Goal: Navigation & Orientation: Understand site structure

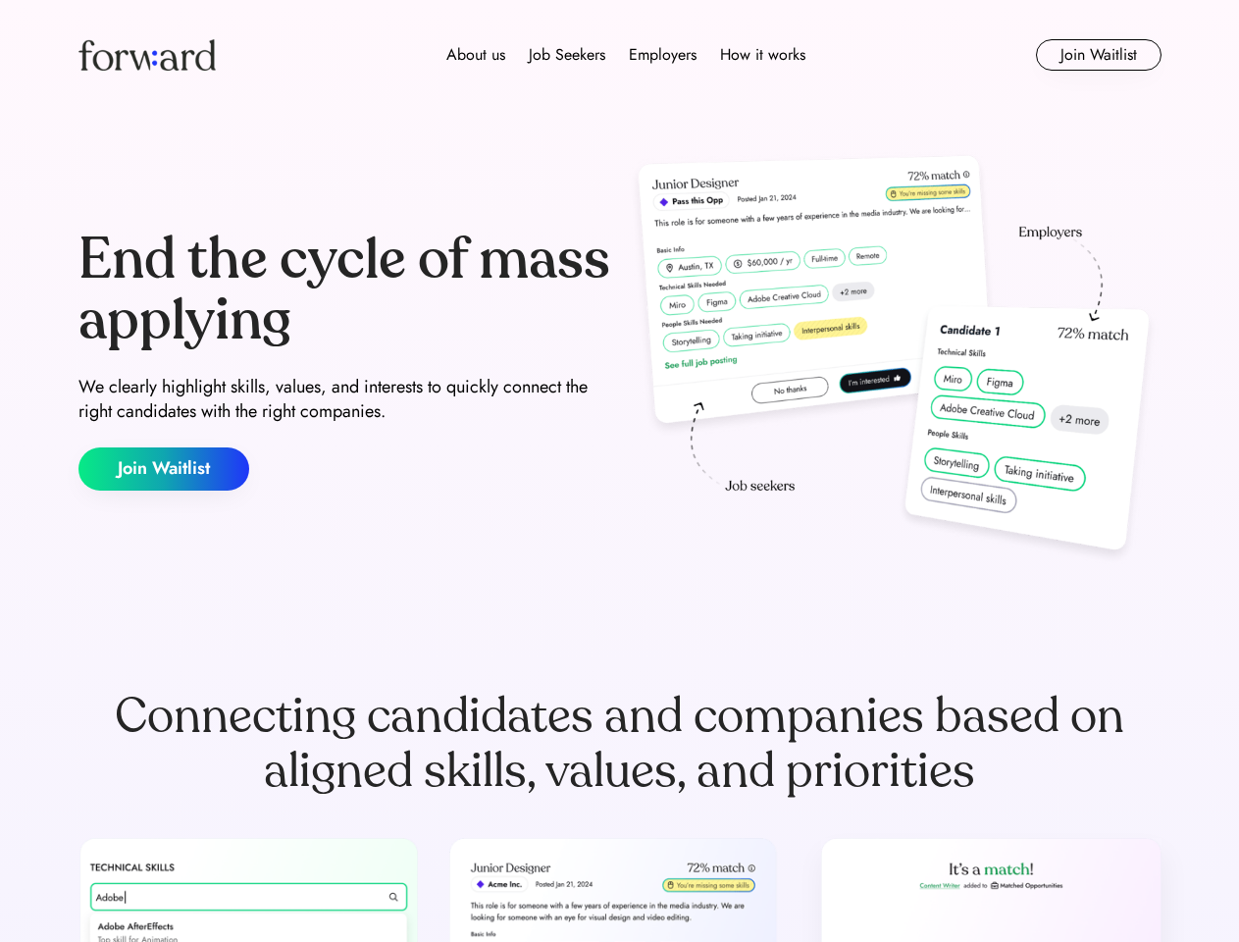
click at [619, 471] on div "End the cycle of mass applying We clearly highlight skills, values, and interes…" at bounding box center [619, 360] width 1083 height 422
click at [620, 55] on div "About us Job Seekers Employers How it works" at bounding box center [625, 55] width 773 height 24
click at [147, 55] on img at bounding box center [146, 54] width 137 height 31
click at [626, 55] on div "About us Job Seekers Employers How it works" at bounding box center [625, 55] width 773 height 24
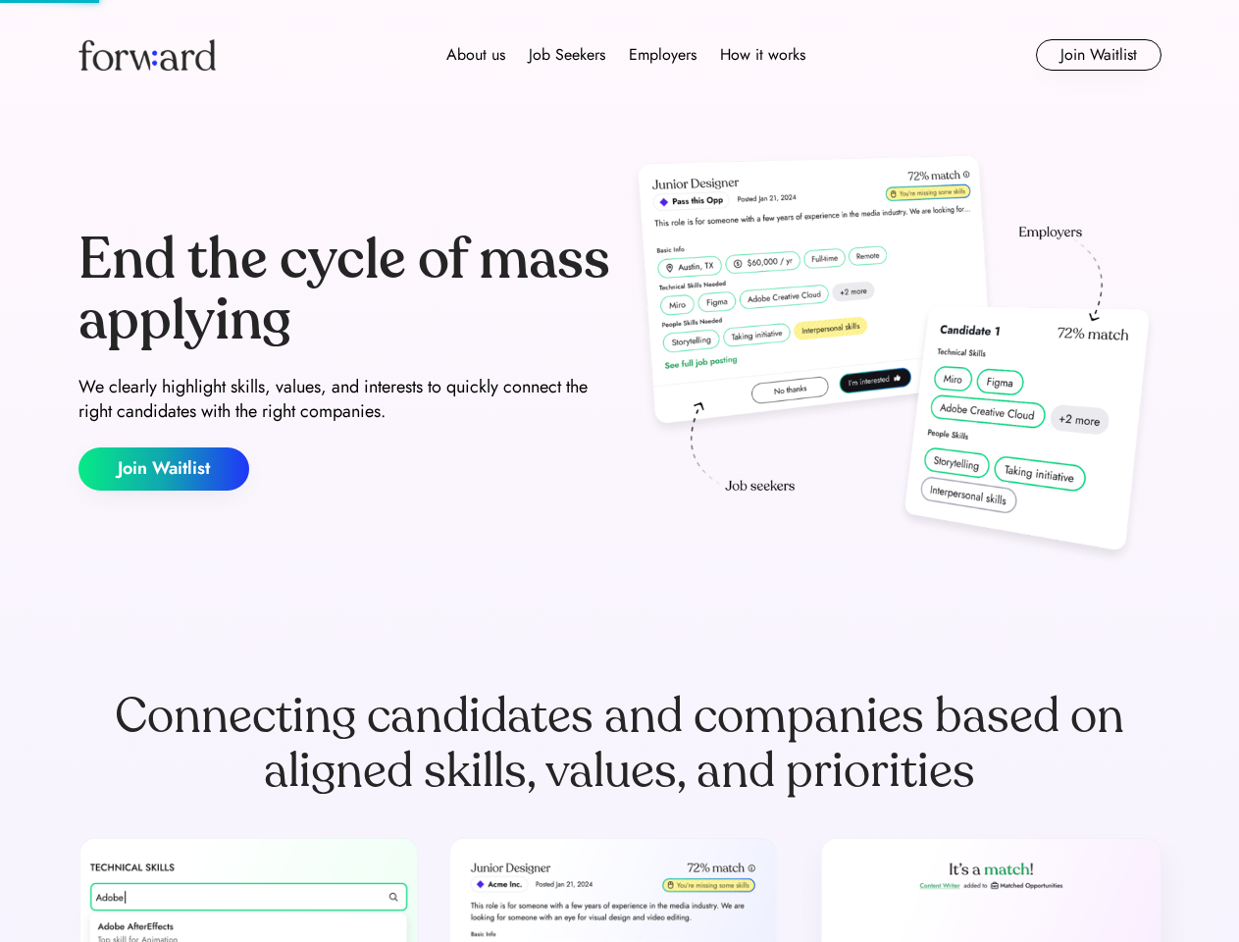
click at [476, 55] on div "About us" at bounding box center [475, 55] width 59 height 24
click at [567, 55] on div "Job Seekers" at bounding box center [567, 55] width 77 height 24
click at [662, 55] on div "Employers" at bounding box center [663, 55] width 68 height 24
click at [761, 55] on div "How it works" at bounding box center [762, 55] width 85 height 24
click at [1098, 55] on button "Join Waitlist" at bounding box center [1099, 54] width 126 height 31
